Goal: Communication & Community: Connect with others

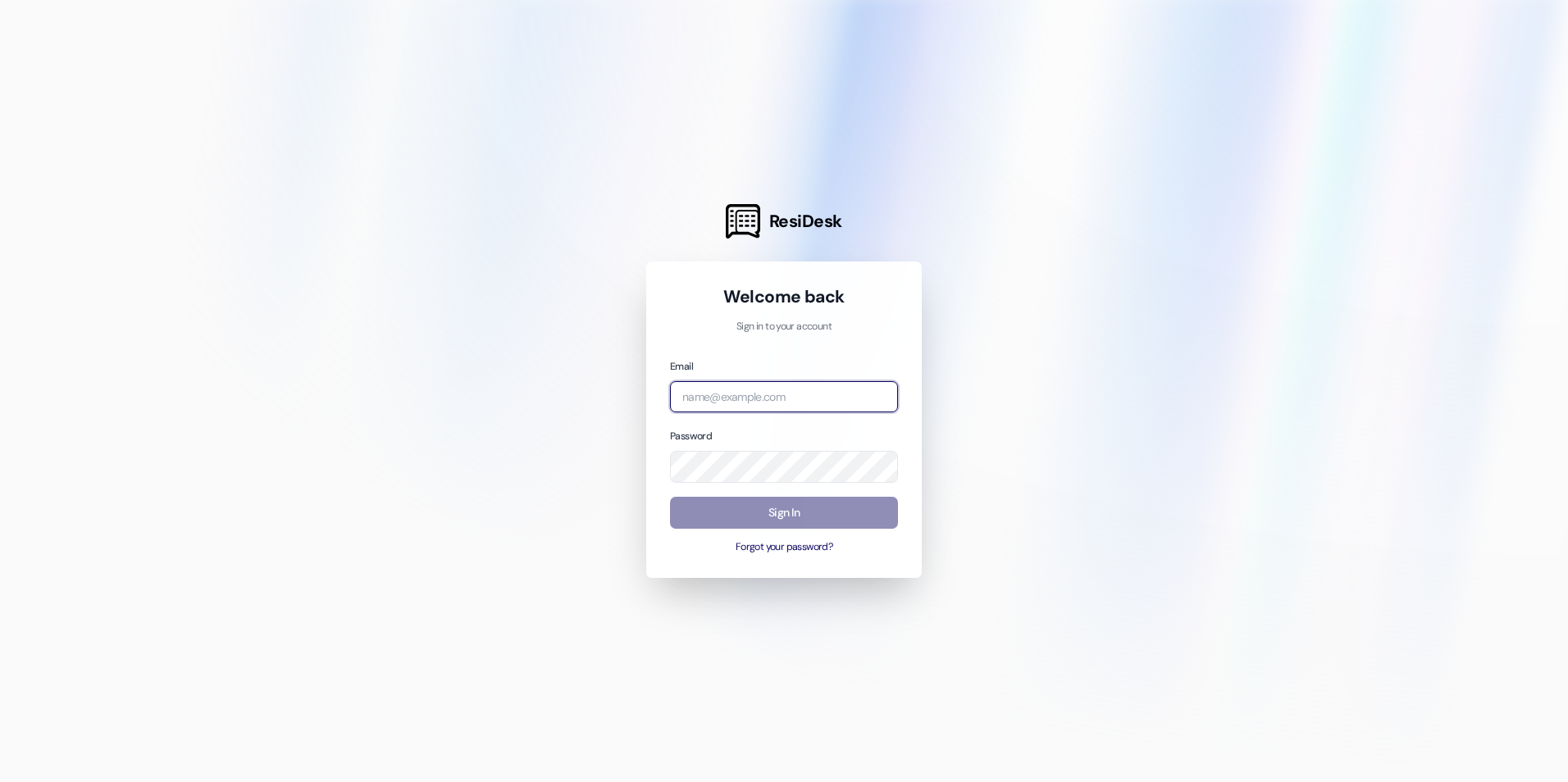
type input "[EMAIL_ADDRESS][DOMAIN_NAME]"
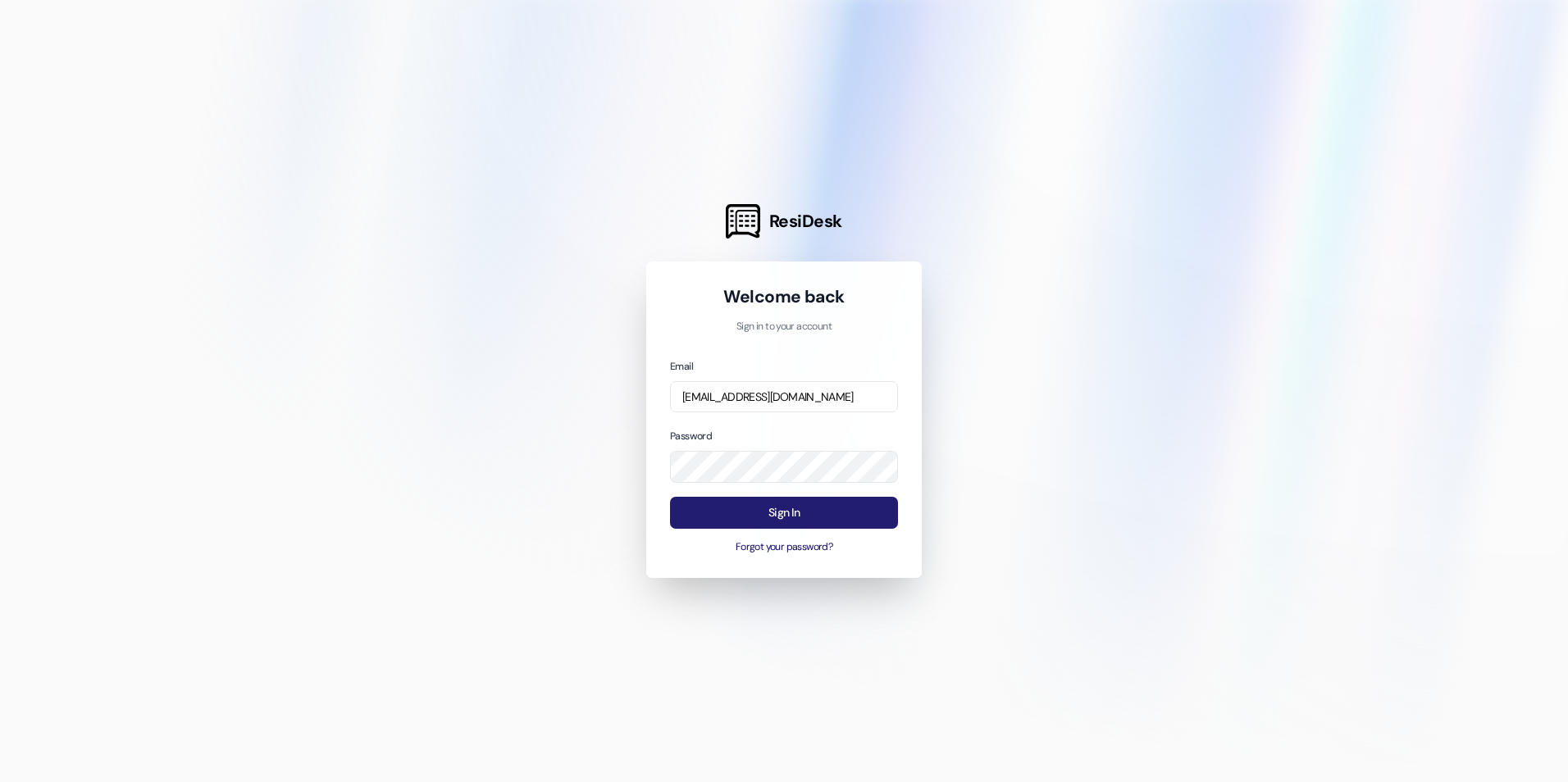
click at [793, 507] on button "Sign In" at bounding box center [784, 512] width 228 height 32
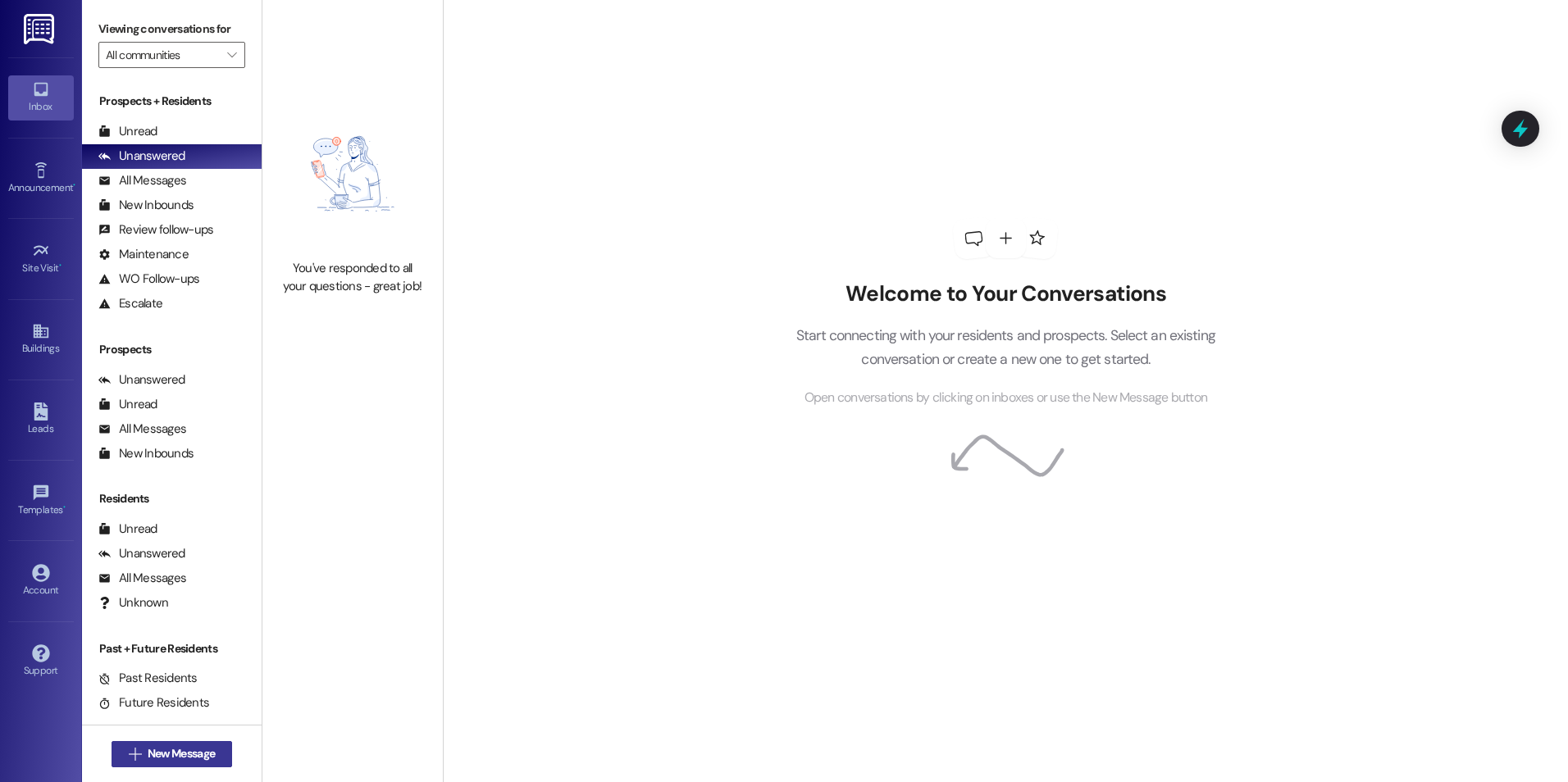
click at [145, 759] on span "New Message" at bounding box center [181, 754] width 74 height 17
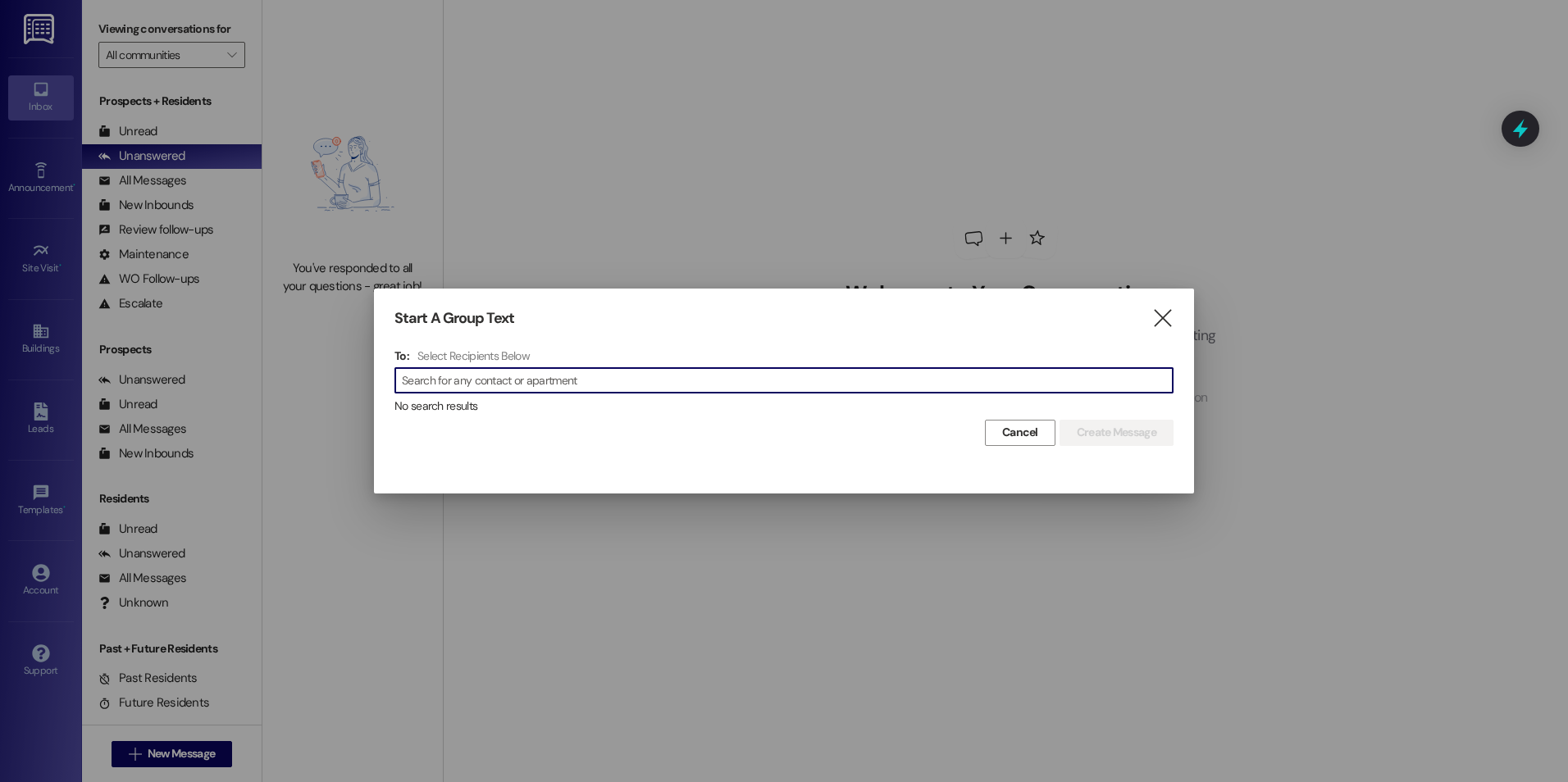
click at [455, 381] on input at bounding box center [787, 380] width 771 height 23
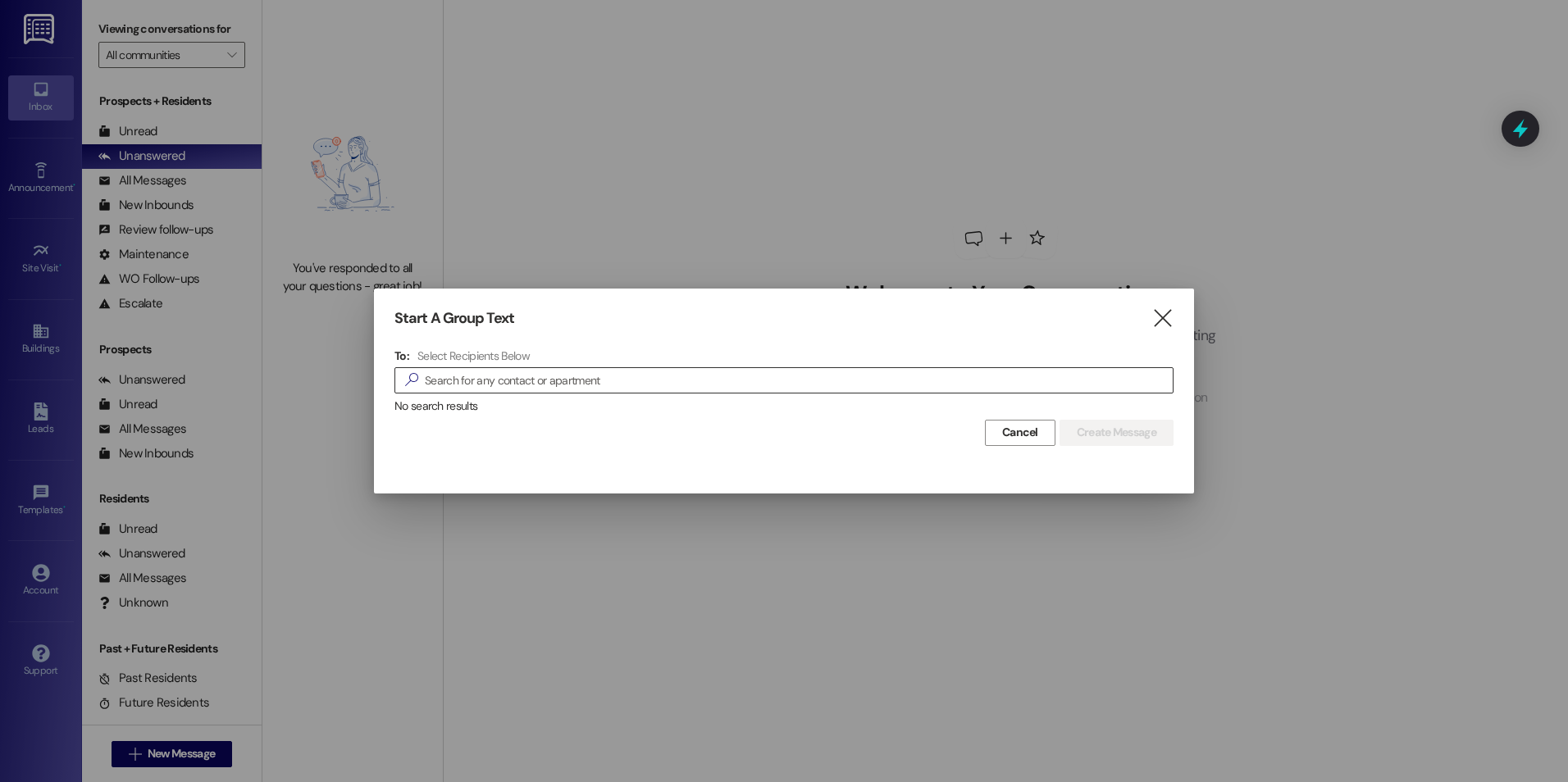
click at [535, 379] on input at bounding box center [798, 380] width 748 height 23
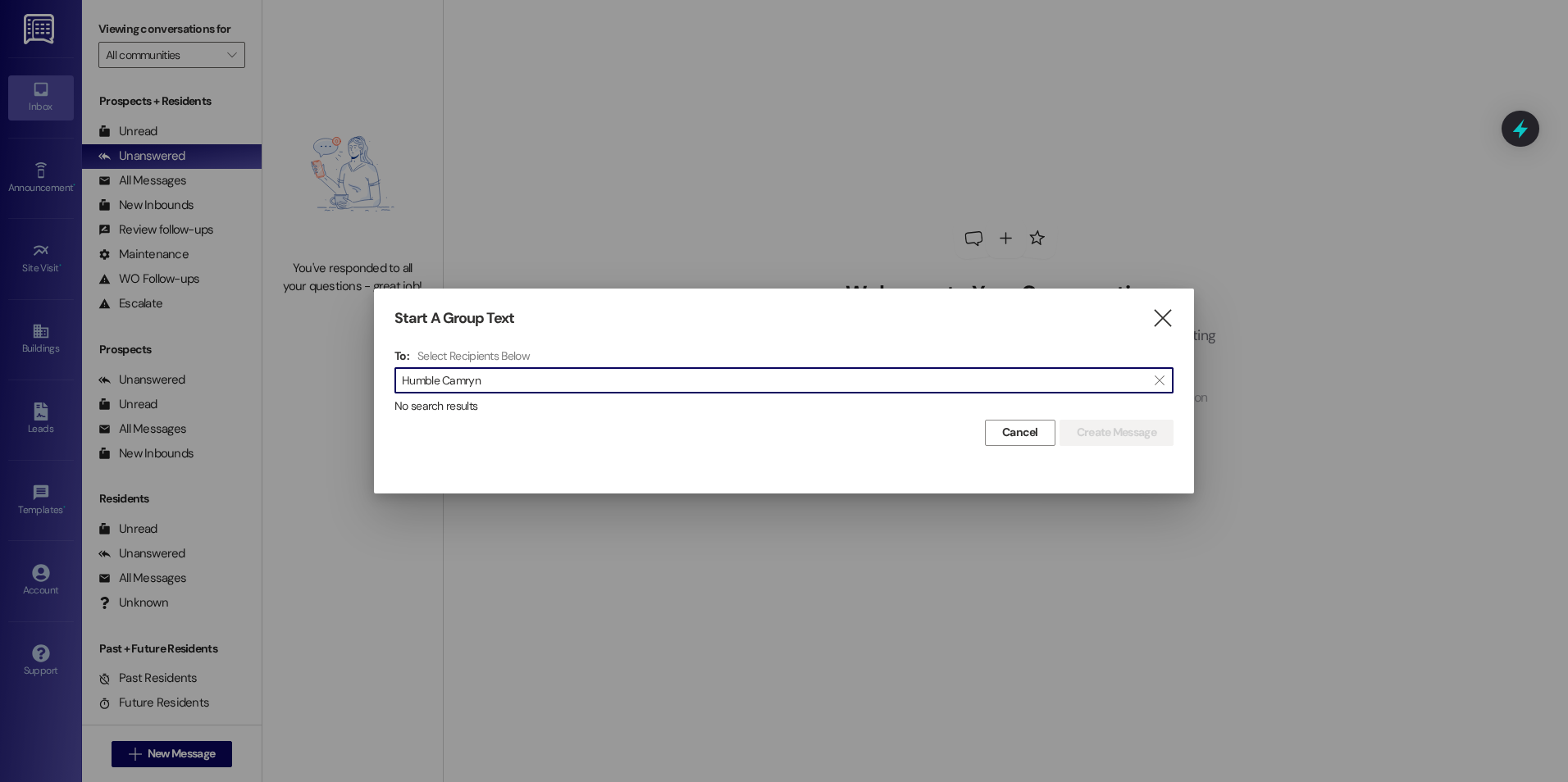
click at [483, 375] on input "Humble Camryn" at bounding box center [774, 380] width 745 height 23
click at [439, 379] on input "Humble Camryn" at bounding box center [774, 380] width 745 height 23
drag, startPoint x: 493, startPoint y: 382, endPoint x: 373, endPoint y: 387, distance: 120.1
click at [373, 387] on div "Start A Group Text  To: Select Recipients Below  Humble, Camryn  No search r…" at bounding box center [784, 391] width 1568 height 782
type input "Camryn Humble"
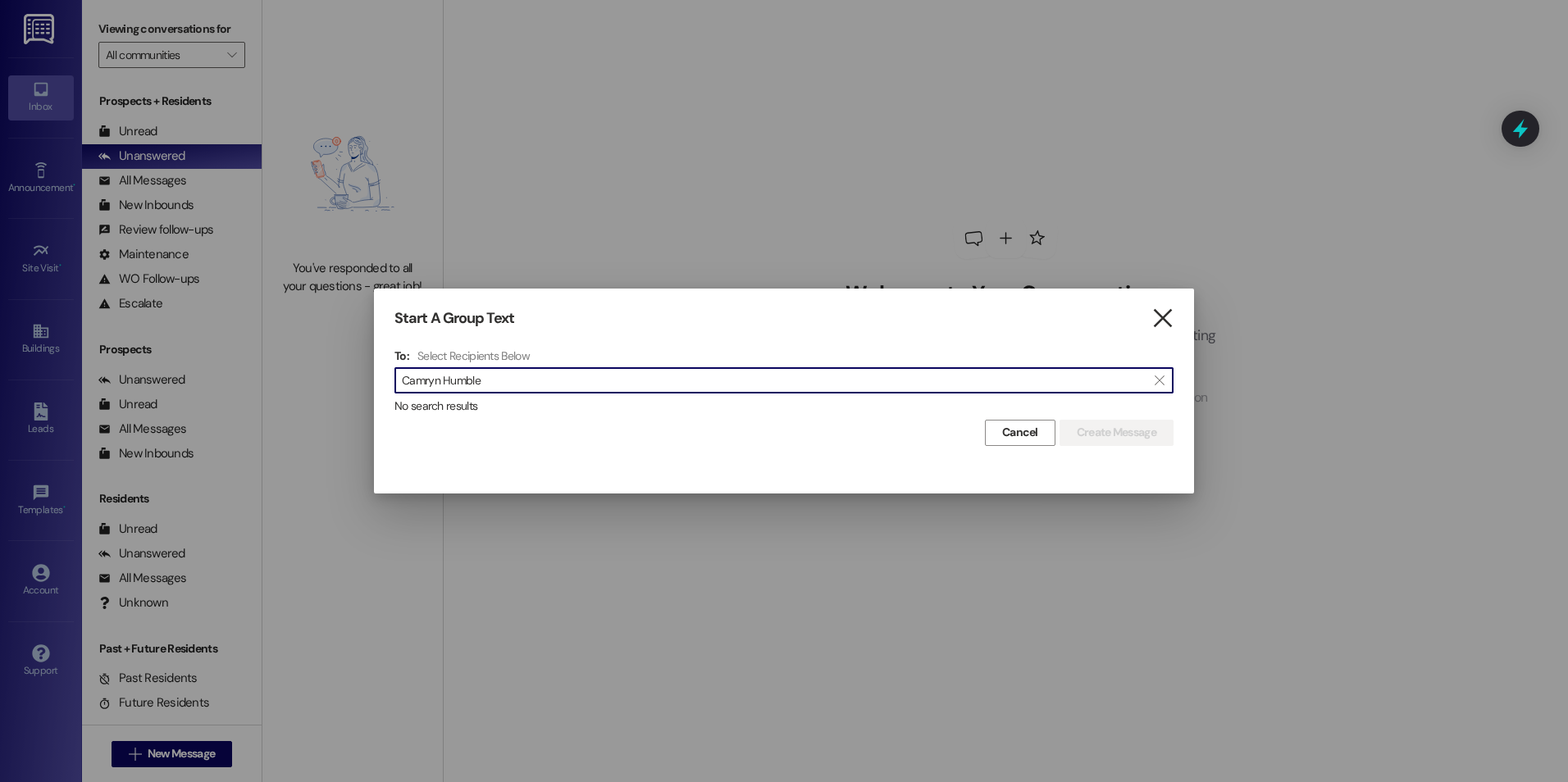
click at [1166, 322] on icon "" at bounding box center [1162, 318] width 22 height 17
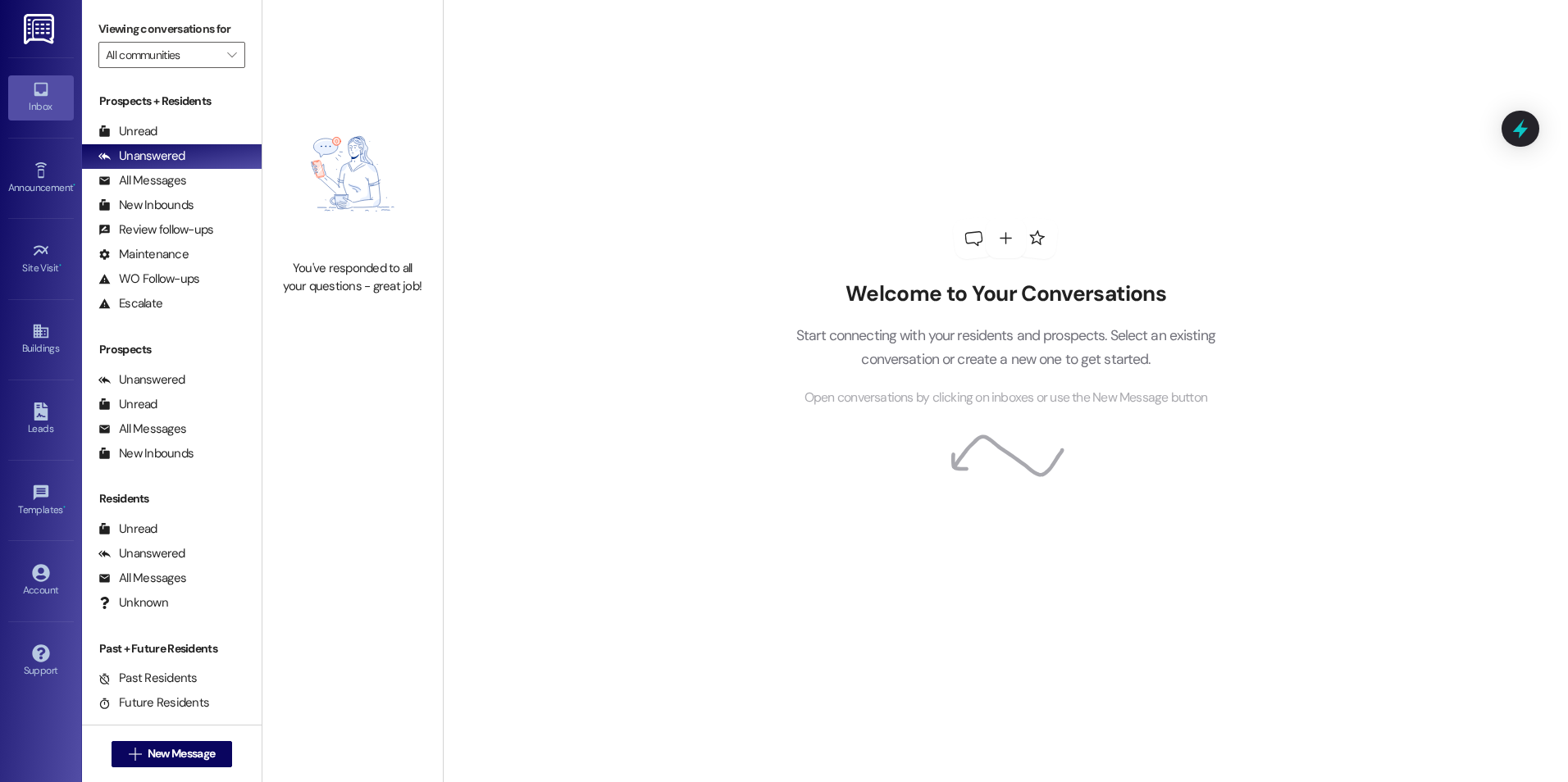
click at [1002, 530] on div "Welcome to Your Conversations Start connecting with your residents and prospect…" at bounding box center [1004, 313] width 492 height 625
